Goal: Book appointment/travel/reservation

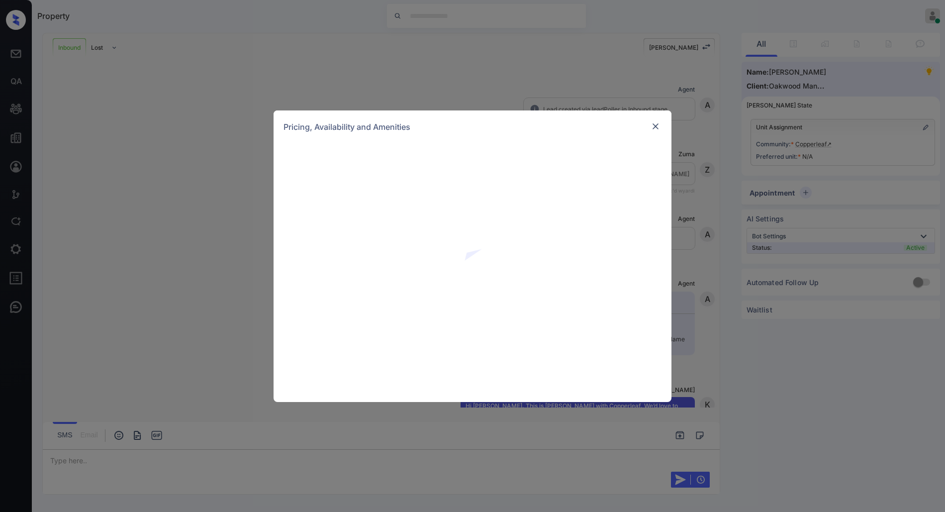
scroll to position [266, 0]
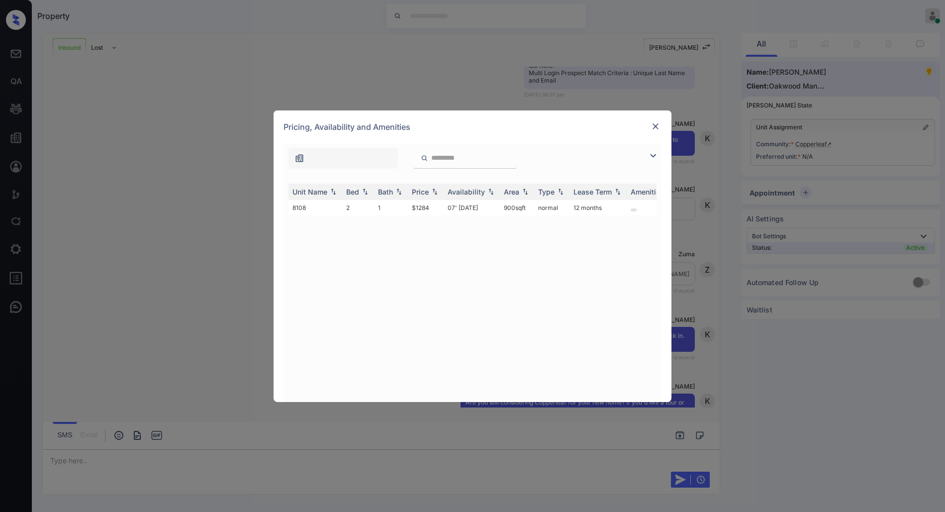
click at [651, 124] on img at bounding box center [655, 126] width 10 height 10
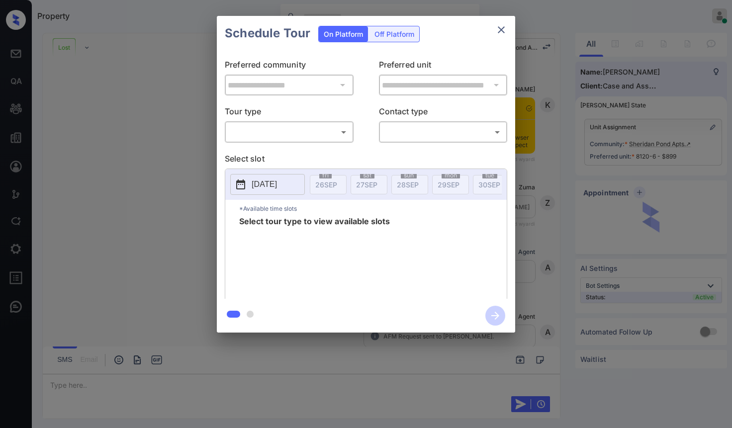
scroll to position [2954, 0]
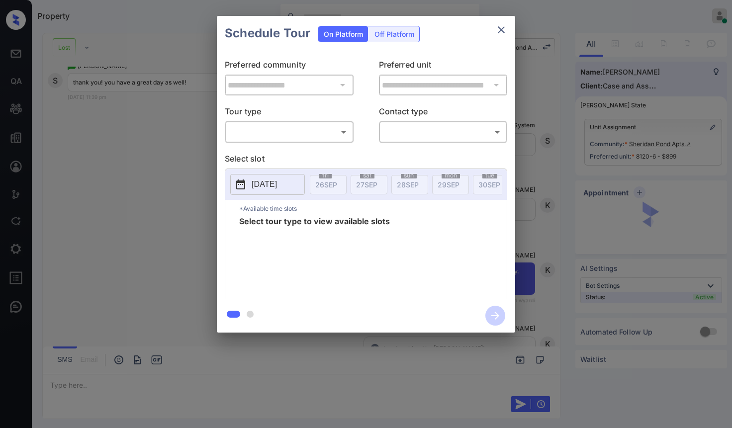
click at [300, 124] on body "Property Anurag Kotwal Online Set yourself offline Set yourself on break Profil…" at bounding box center [366, 214] width 732 height 428
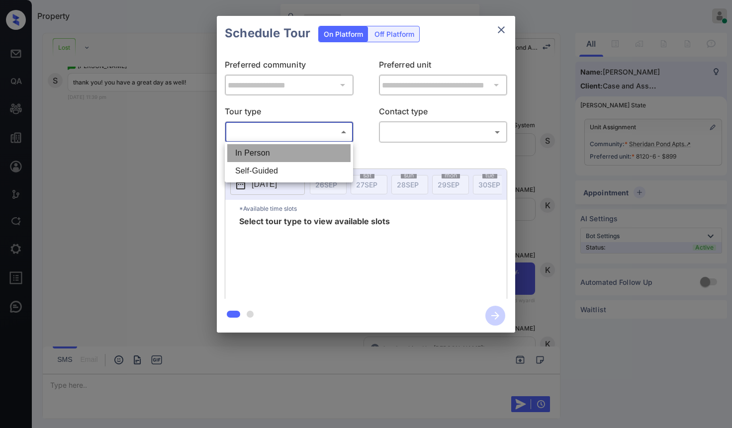
click at [299, 147] on li "In Person" at bounding box center [288, 153] width 123 height 18
type input "********"
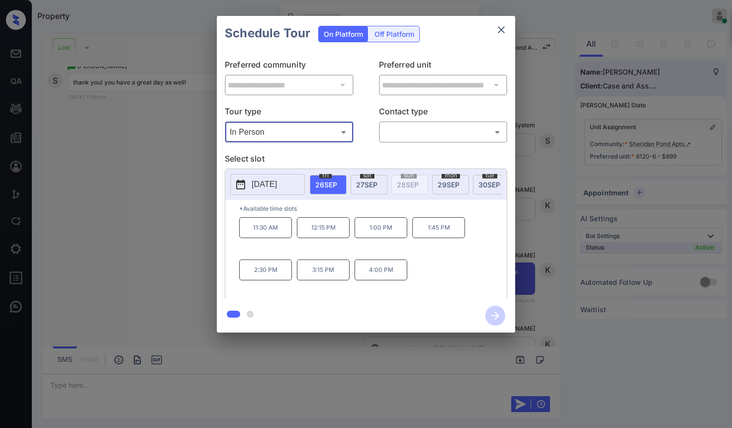
click at [495, 29] on icon "close" at bounding box center [501, 30] width 12 height 12
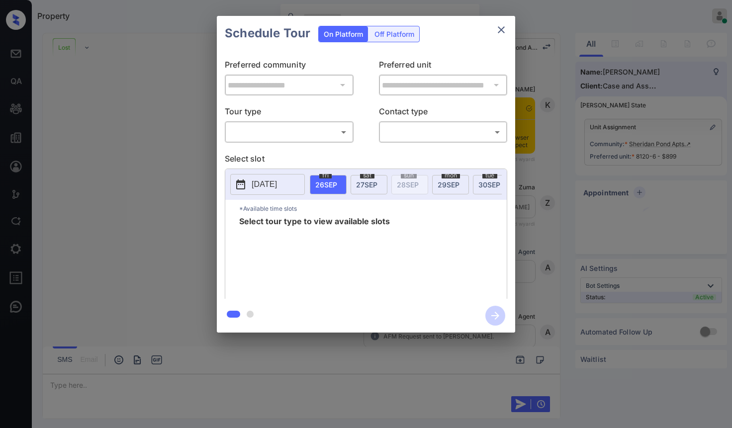
scroll to position [2954, 0]
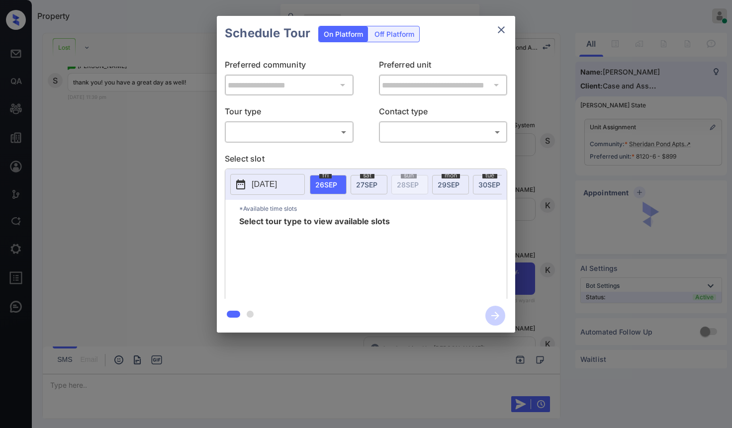
click at [295, 119] on p "Tour type" at bounding box center [289, 113] width 129 height 16
click at [298, 127] on body "Property Anurag Kotwal Online Set yourself offline Set yourself on break Profil…" at bounding box center [366, 214] width 732 height 428
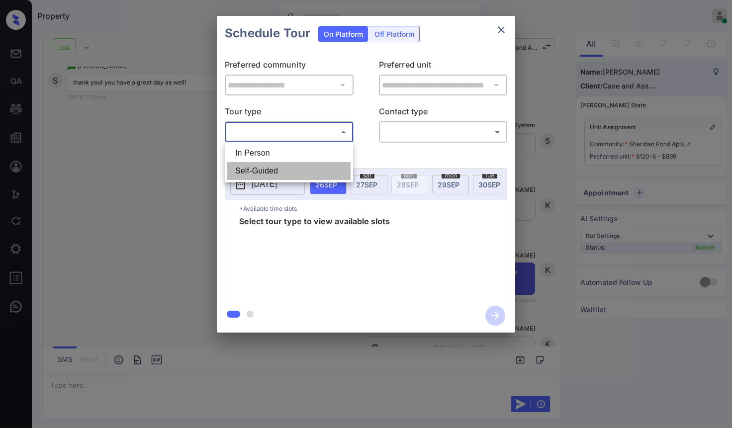
click at [280, 168] on li "Self-Guided" at bounding box center [288, 171] width 123 height 18
type input "**********"
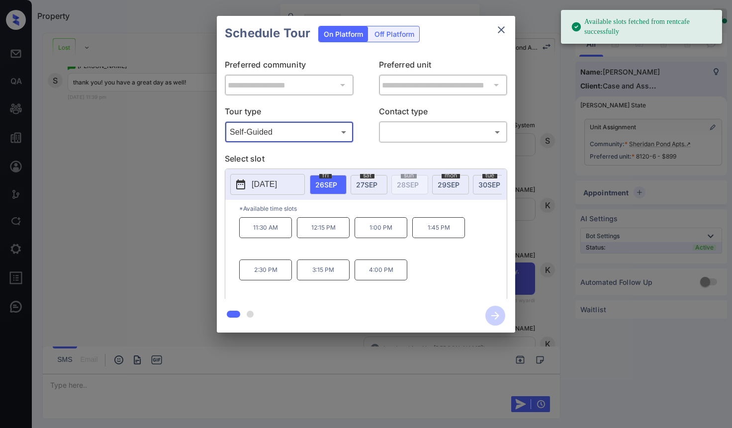
click at [507, 29] on button "close" at bounding box center [501, 30] width 20 height 20
